Goal: Task Accomplishment & Management: Manage account settings

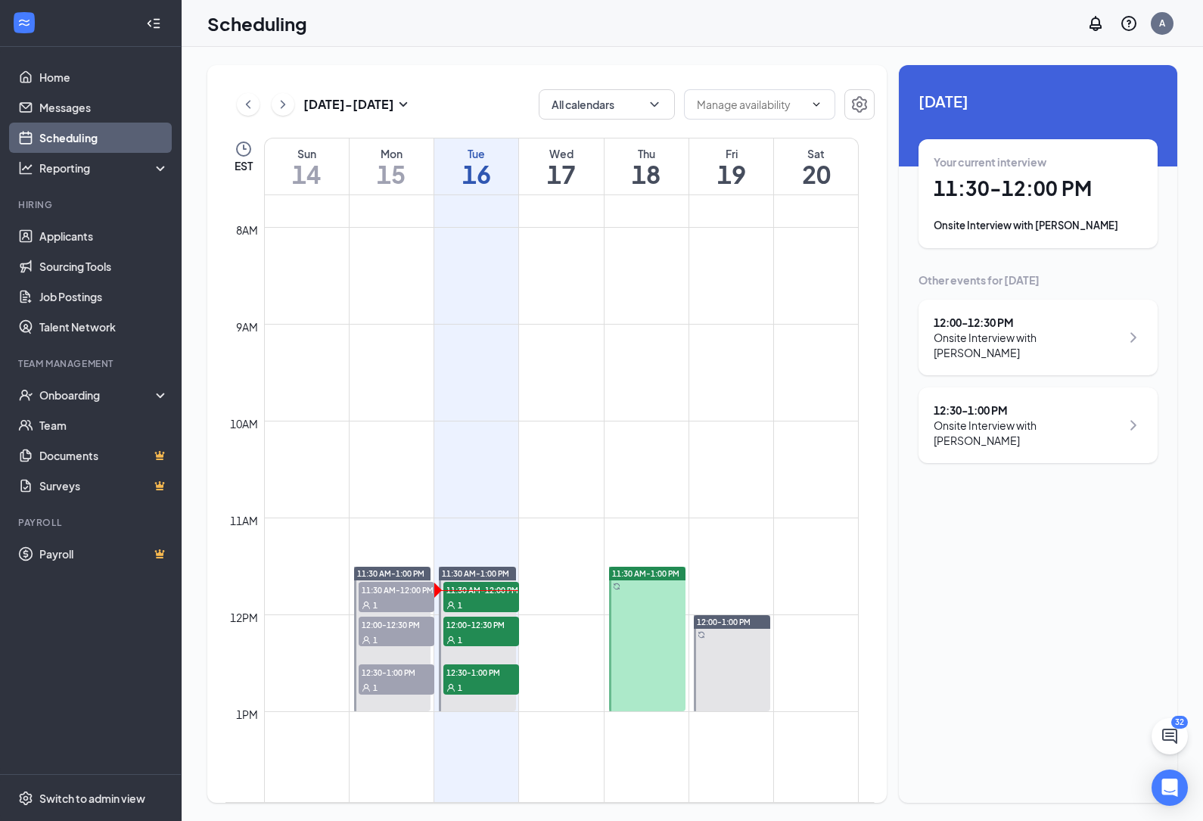
scroll to position [838, 0]
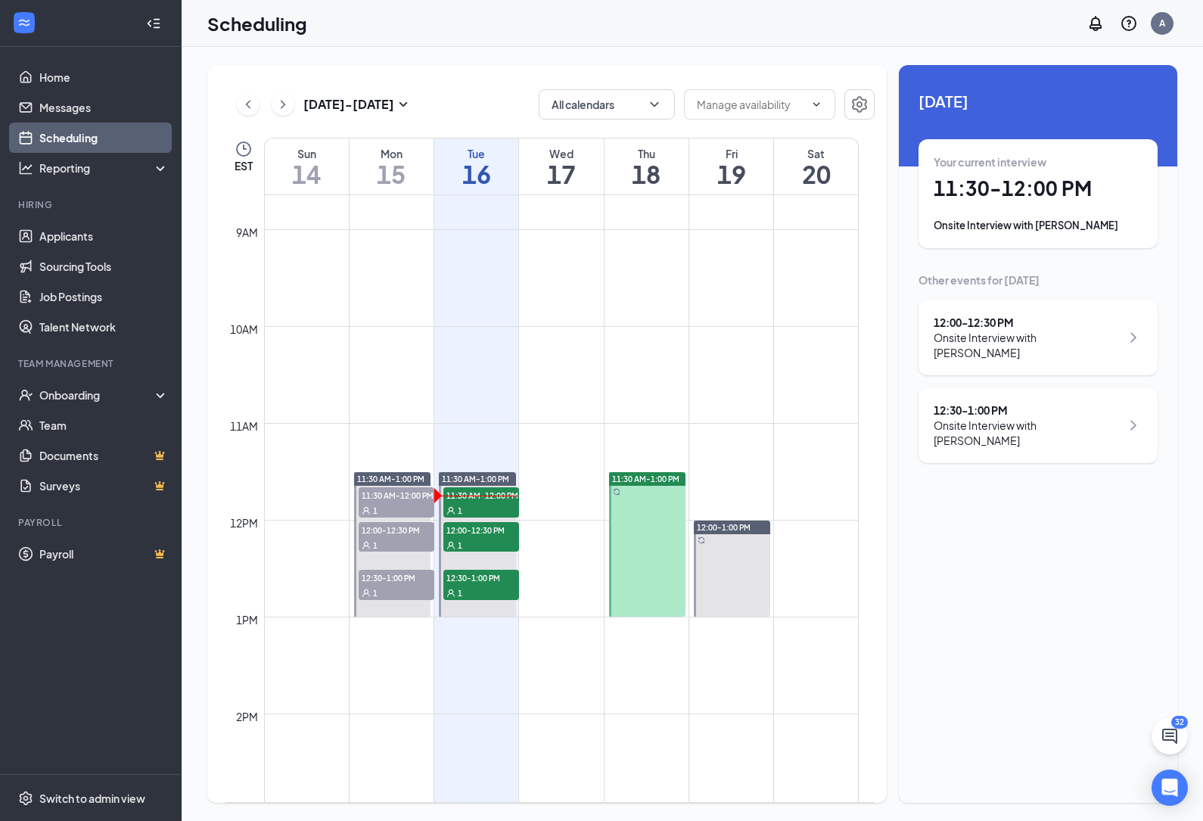
click at [652, 474] on span "11:30 AM-1:00 PM" at bounding box center [645, 479] width 67 height 11
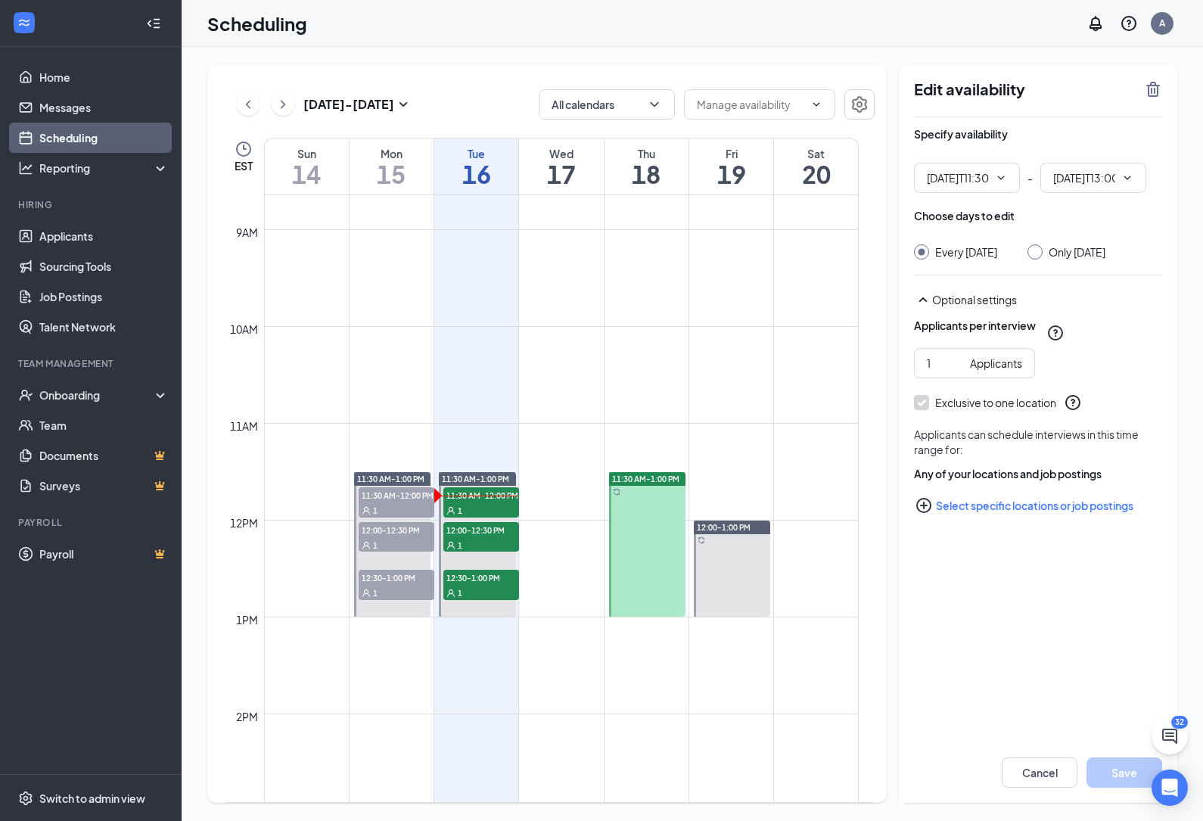
type input "11:30 AM"
type input "01:00 PM"
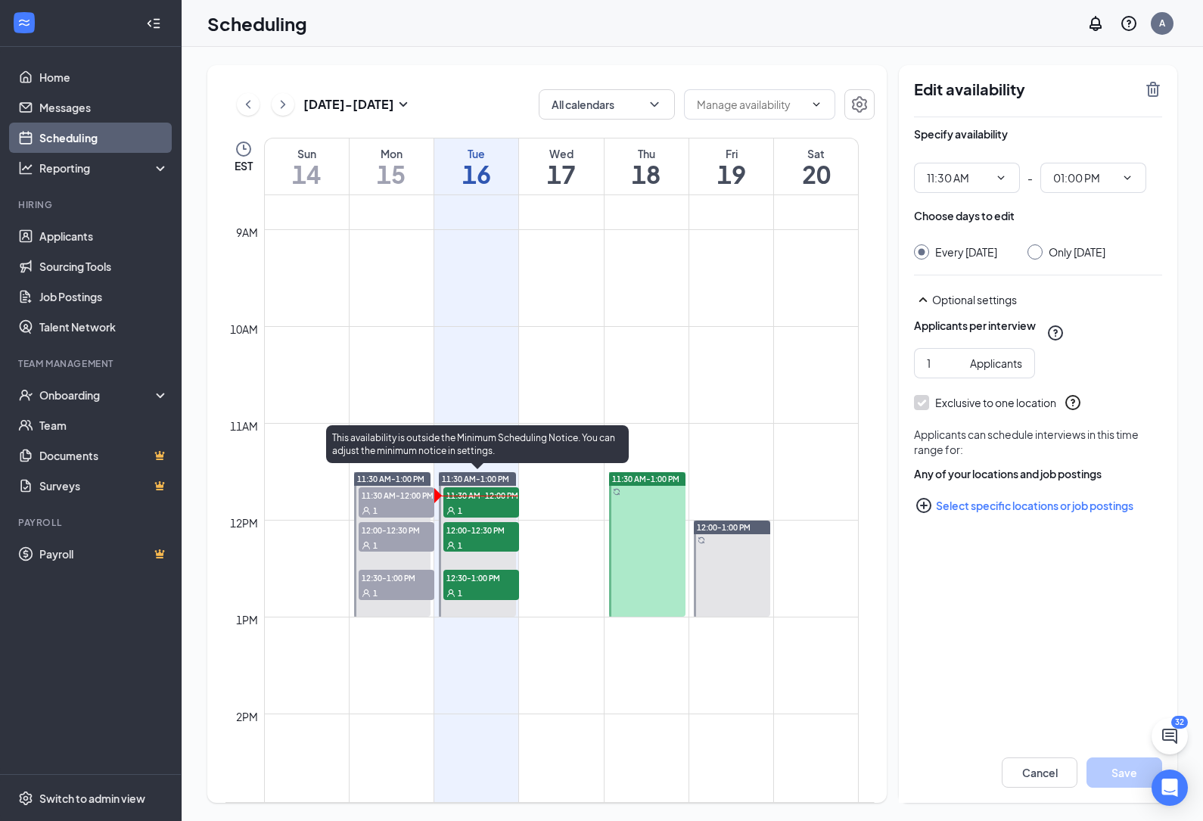
click at [503, 500] on span "11:30 AM-12:00 PM" at bounding box center [481, 494] width 76 height 15
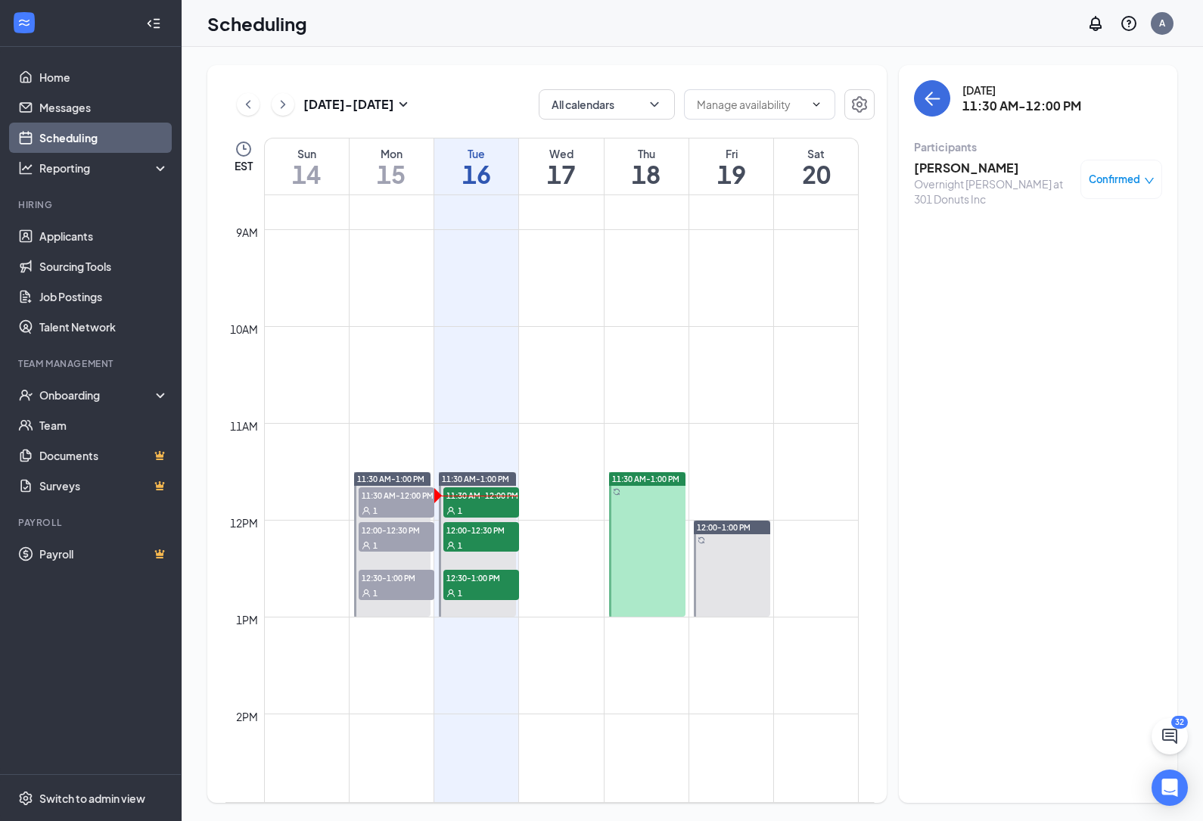
click at [950, 165] on h3 "[PERSON_NAME]" at bounding box center [993, 168] width 159 height 17
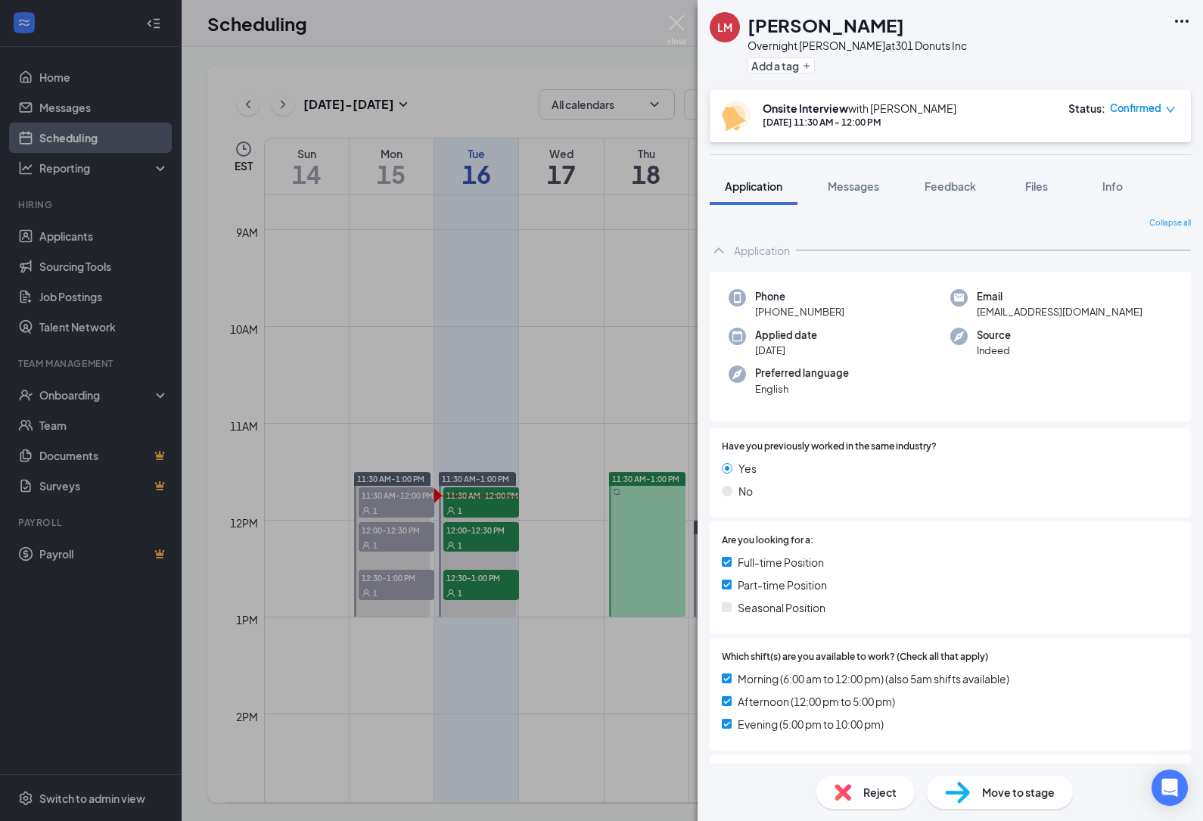
click at [575, 259] on div "[PERSON_NAME] Overnight [PERSON_NAME] at 301 Donuts Inc Add a tag Onsite Interv…" at bounding box center [601, 410] width 1203 height 821
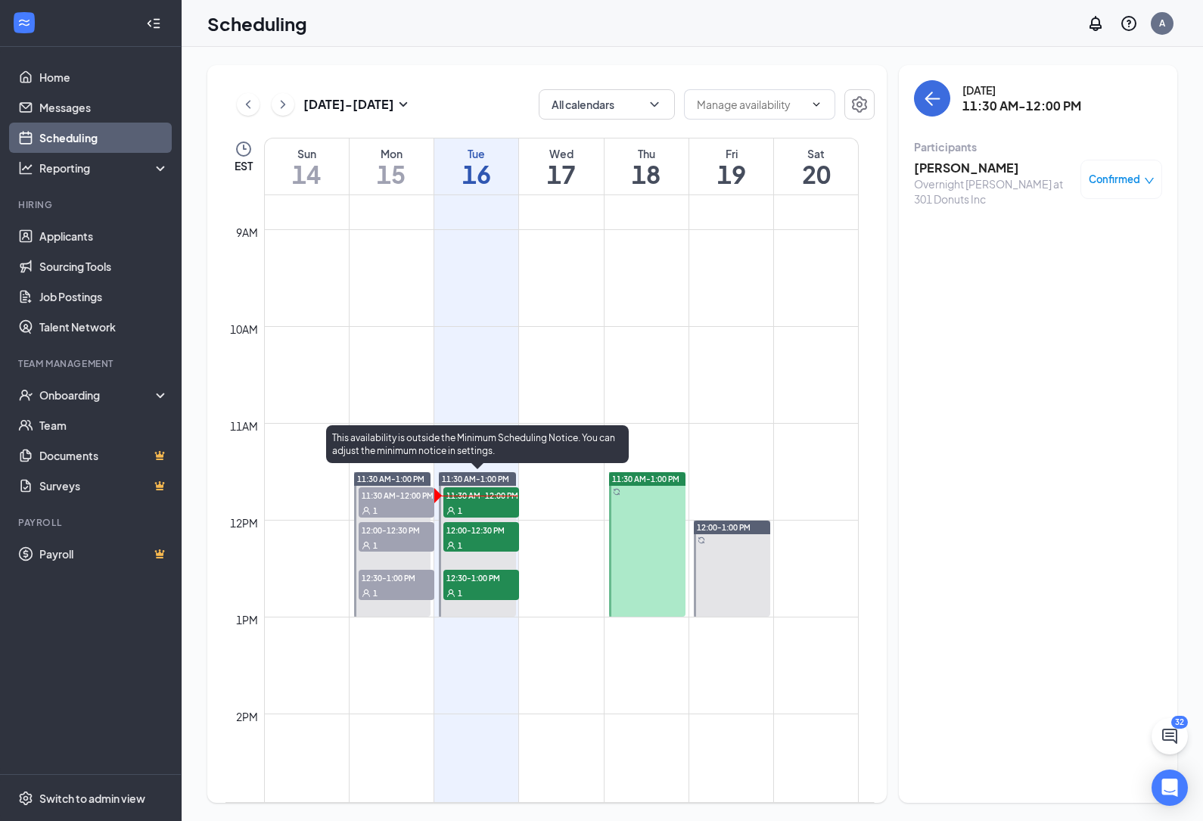
click at [473, 531] on span "12:00-12:30 PM" at bounding box center [481, 529] width 76 height 15
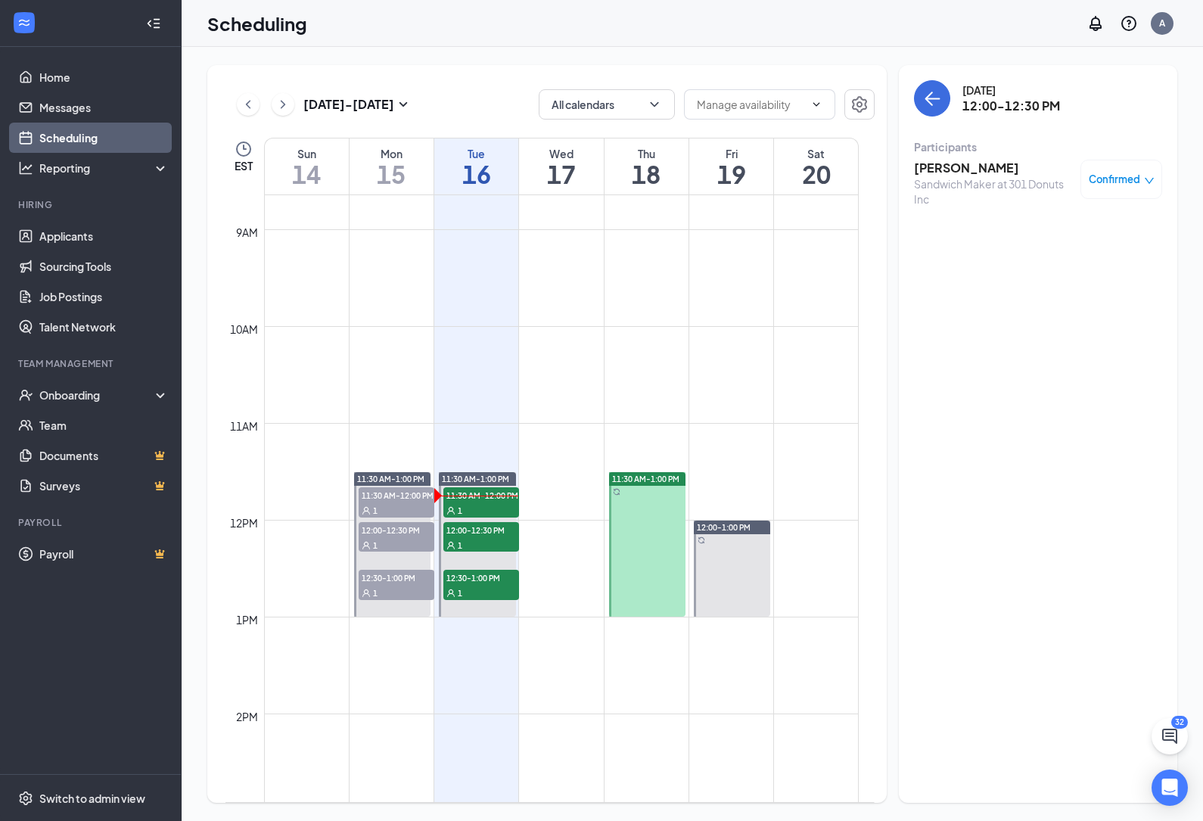
click at [978, 155] on div "[PERSON_NAME] Sandwich Maker at 301 Donuts Inc Confirmed" at bounding box center [1038, 183] width 248 height 58
click at [969, 169] on h3 "[PERSON_NAME]" at bounding box center [993, 168] width 159 height 17
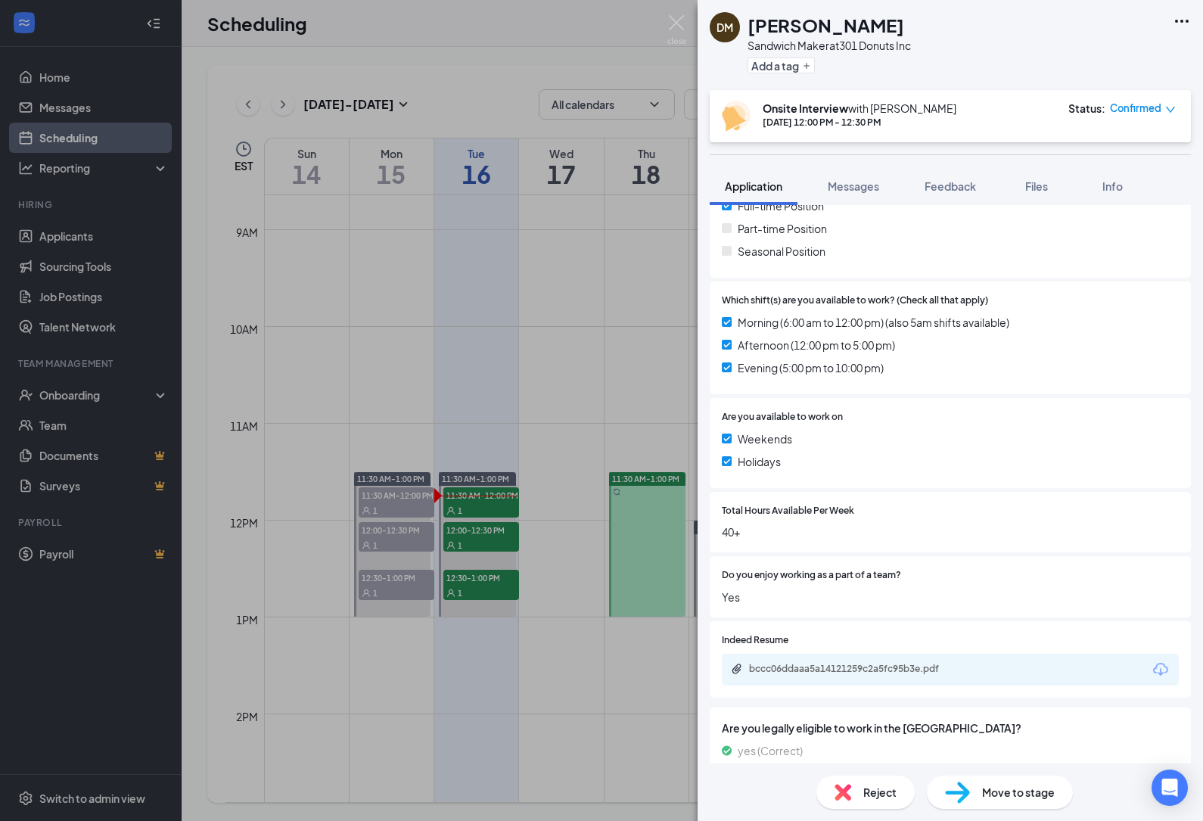
scroll to position [473, 0]
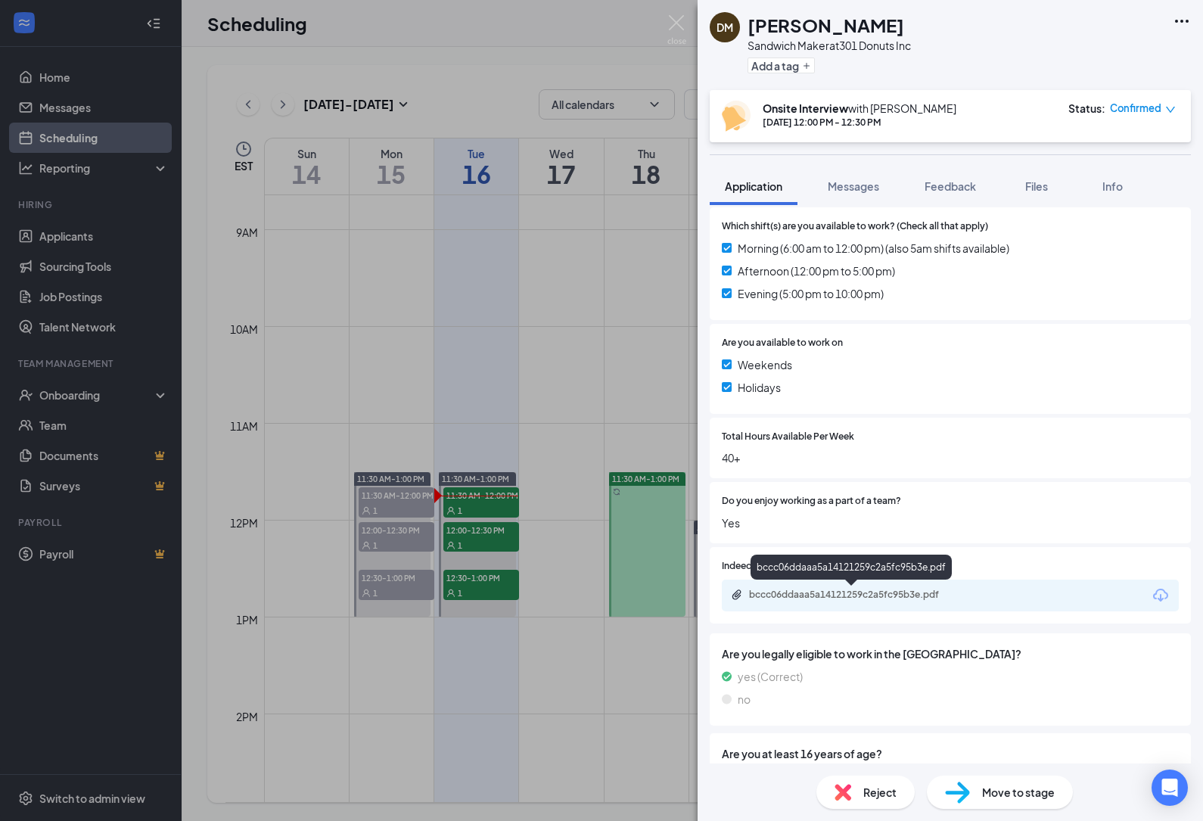
click at [778, 594] on div "bccc06ddaaa5a14121259c2a5fc95b3e.pdf" at bounding box center [855, 595] width 212 height 12
